Goal: Find specific fact: Find specific fact

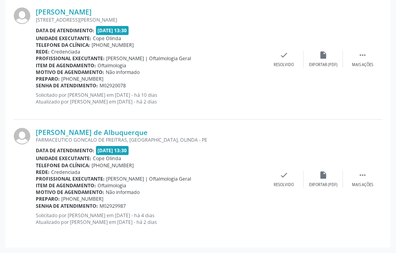
scroll to position [197, 0]
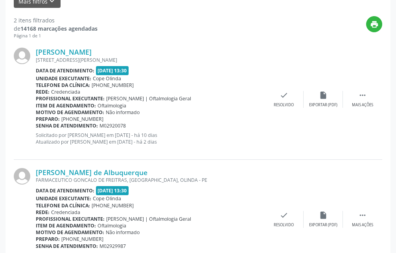
drag, startPoint x: 119, startPoint y: 120, endPoint x: 39, endPoint y: 123, distance: 80.6
click at [39, 122] on div "Preparo: [PHONE_NUMBER]" at bounding box center [150, 119] width 228 height 7
click at [257, 141] on p "Solicitado por [PERSON_NAME] em [DATE] - há 10 dias Atualizado por [PERSON_NAME…" at bounding box center [150, 138] width 228 height 13
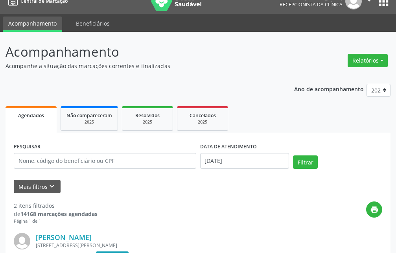
scroll to position [0, 0]
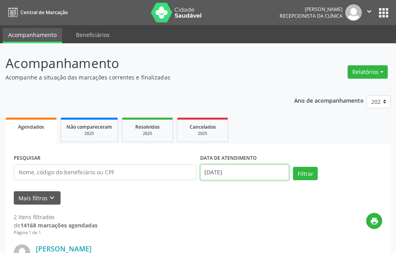
click at [268, 169] on input "[DATE]" at bounding box center [244, 172] width 89 height 16
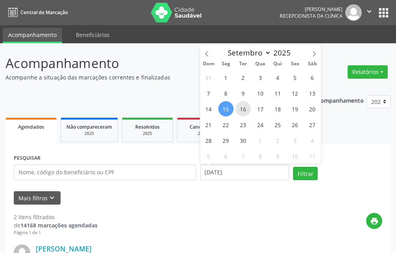
click at [246, 110] on span "16" at bounding box center [242, 108] width 15 height 15
type input "[DATE]"
click at [246, 110] on span "16" at bounding box center [242, 108] width 15 height 15
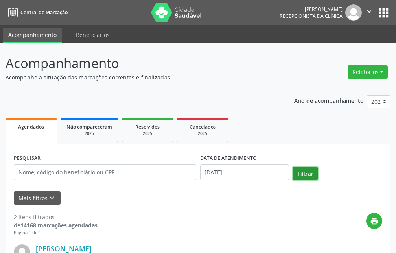
click at [301, 176] on button "Filtrar" at bounding box center [305, 173] width 25 height 13
click at [265, 175] on input "[DATE]" at bounding box center [244, 172] width 89 height 16
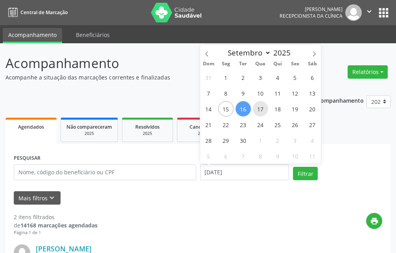
click at [262, 112] on span "17" at bounding box center [260, 108] width 15 height 15
type input "17/09/2025"
click at [262, 112] on span "17" at bounding box center [260, 108] width 15 height 15
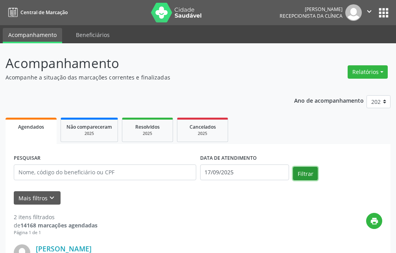
click at [314, 175] on button "Filtrar" at bounding box center [305, 173] width 25 height 13
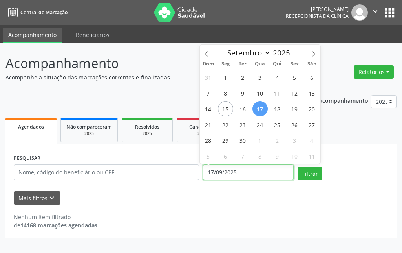
click at [237, 167] on input "17/09/2025" at bounding box center [248, 172] width 91 height 16
click at [225, 113] on span "15" at bounding box center [225, 108] width 15 height 15
type input "[DATE]"
click at [225, 113] on span "15" at bounding box center [225, 108] width 15 height 15
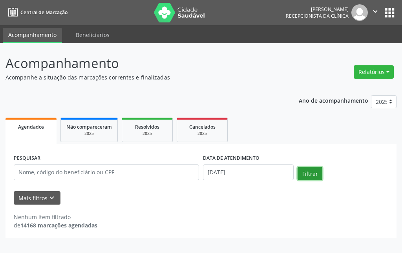
click at [314, 173] on button "Filtrar" at bounding box center [310, 173] width 25 height 13
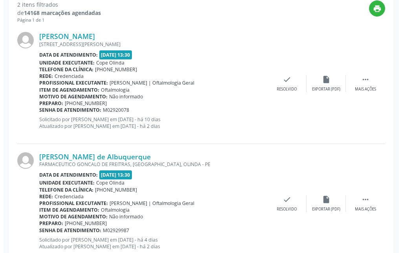
scroll to position [197, 0]
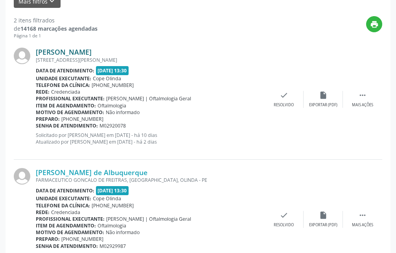
click at [86, 51] on link "[PERSON_NAME]" at bounding box center [64, 52] width 56 height 9
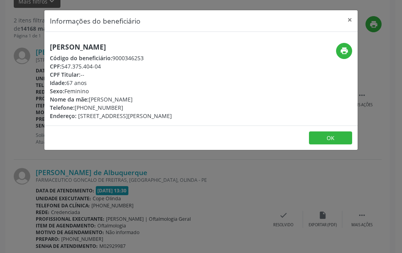
click at [127, 58] on div "Código do beneficiário: 9000346253" at bounding box center [111, 58] width 122 height 8
click at [134, 71] on div "CPF Titular: --" at bounding box center [111, 74] width 122 height 8
drag, startPoint x: 51, startPoint y: 48, endPoint x: 178, endPoint y: 48, distance: 127.3
click at [172, 48] on h5 "[PERSON_NAME]" at bounding box center [111, 47] width 122 height 8
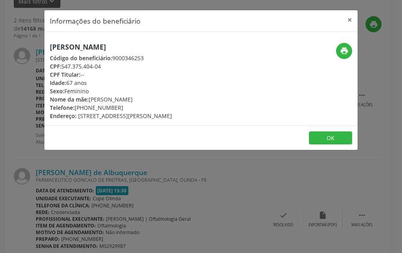
copy h5 "[PERSON_NAME]"
click at [351, 20] on button "×" at bounding box center [350, 19] width 16 height 19
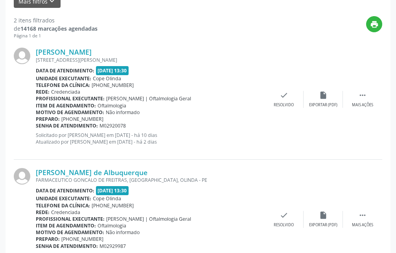
click at [279, 182] on div "[PERSON_NAME] de Albuquerque FARMACEUTICO GONCALO DE FREITRAS, [GEOGRAPHIC_DATA…" at bounding box center [198, 219] width 368 height 119
click at [104, 175] on link "[PERSON_NAME] de Albuquerque" at bounding box center [92, 172] width 112 height 9
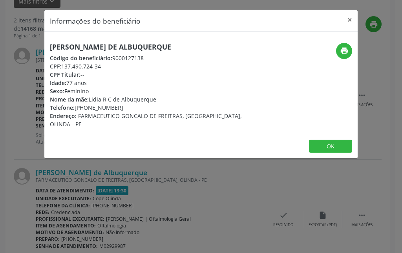
drag, startPoint x: 50, startPoint y: 46, endPoint x: 202, endPoint y: 78, distance: 154.6
click at [228, 51] on h5 "[PERSON_NAME] de Albuquerque" at bounding box center [149, 47] width 198 height 8
drag, startPoint x: 63, startPoint y: 66, endPoint x: 107, endPoint y: 65, distance: 44.0
click at [107, 65] on div "CPF: 137.490.724-34" at bounding box center [149, 66] width 198 height 8
copy div "137.490.724-34"
